Goal: Find specific page/section: Find specific page/section

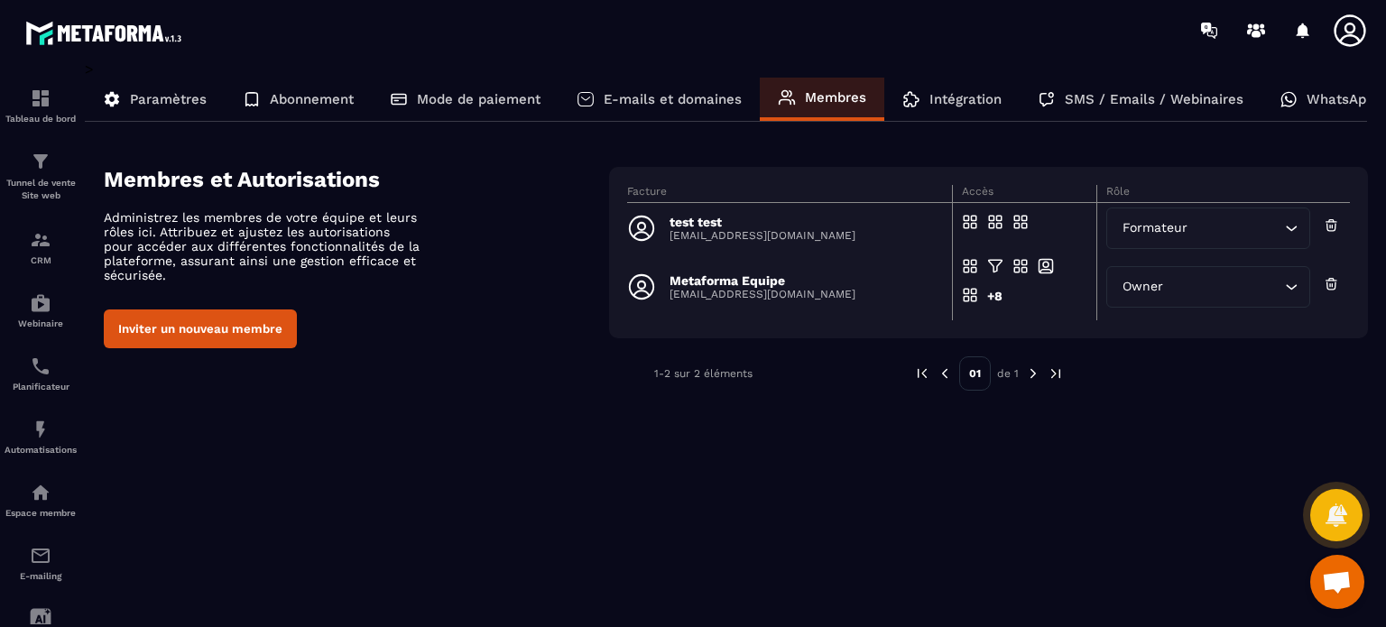
click at [1340, 36] on icon at bounding box center [1350, 31] width 36 height 36
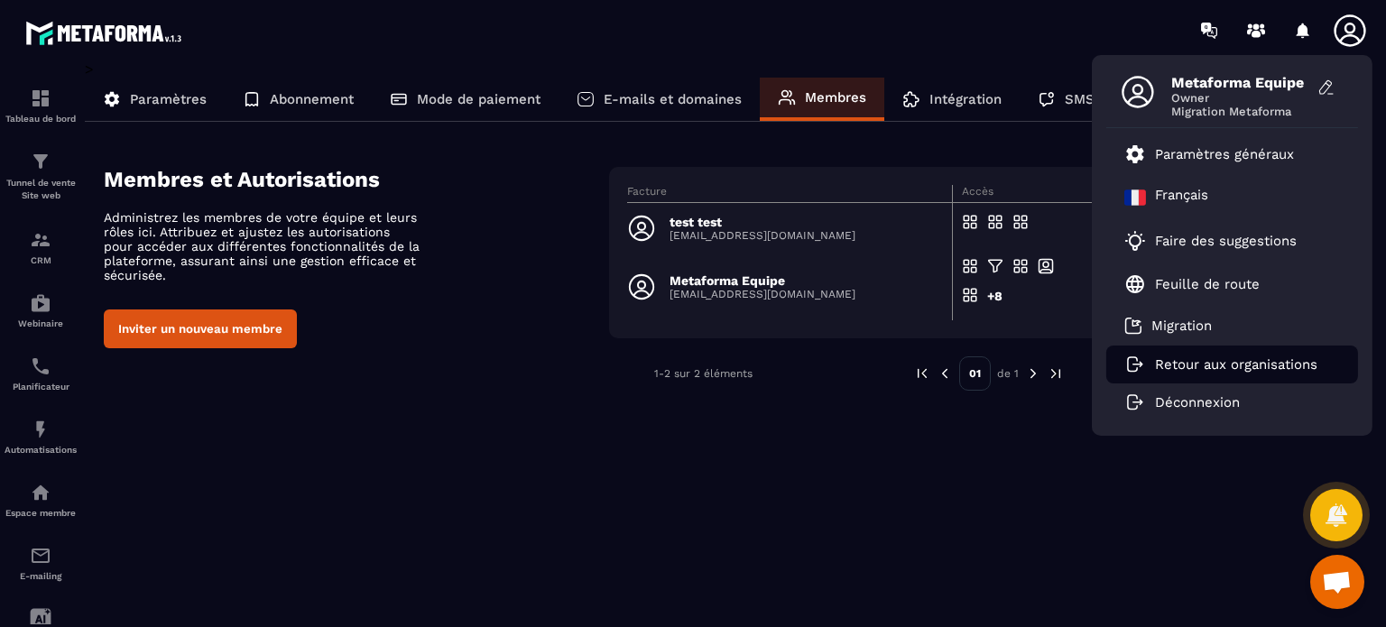
click at [1202, 360] on p "Retour aux organisations" at bounding box center [1236, 364] width 162 height 16
click at [1165, 361] on p "Retour aux organisations" at bounding box center [1236, 364] width 162 height 16
click at [1194, 367] on p "Retour aux organisations" at bounding box center [1236, 364] width 162 height 16
click at [1184, 372] on link "Retour aux organisations" at bounding box center [1220, 364] width 193 height 16
